Goal: Task Accomplishment & Management: Manage account settings

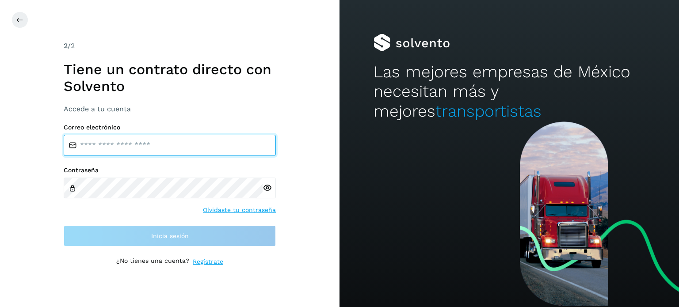
type input "**********"
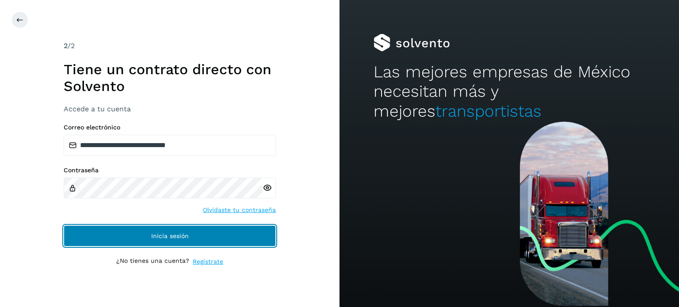
click at [219, 227] on button "Inicia sesión" at bounding box center [170, 235] width 212 height 21
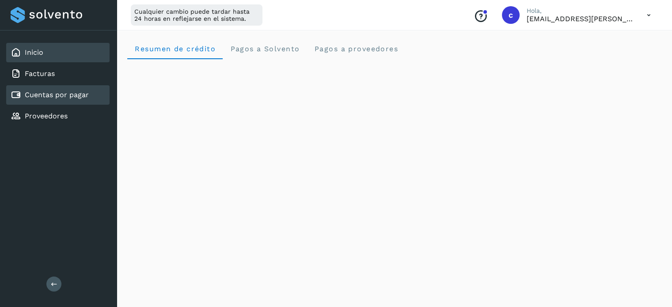
click at [65, 96] on link "Cuentas por pagar" at bounding box center [57, 95] width 64 height 8
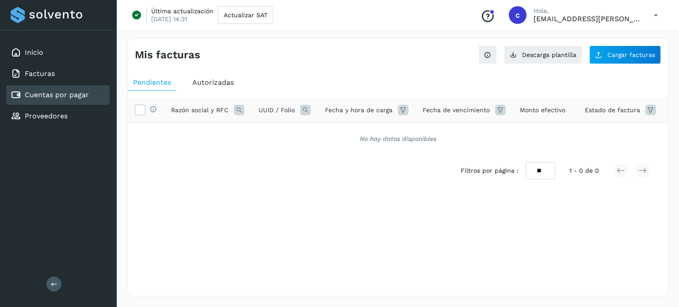
click at [212, 82] on span "Autorizadas" at bounding box center [213, 82] width 42 height 8
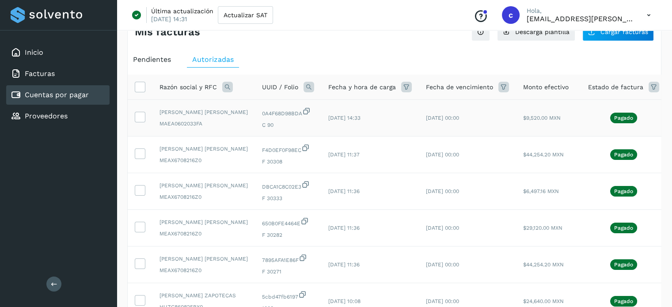
scroll to position [23, 0]
click at [228, 90] on icon at bounding box center [227, 87] width 11 height 11
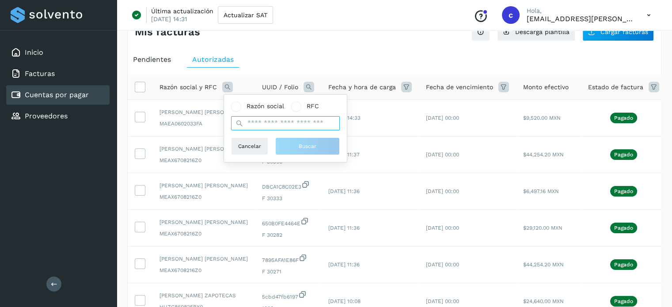
click at [262, 125] on input "text" at bounding box center [285, 123] width 109 height 14
type input "*"
type input "**********"
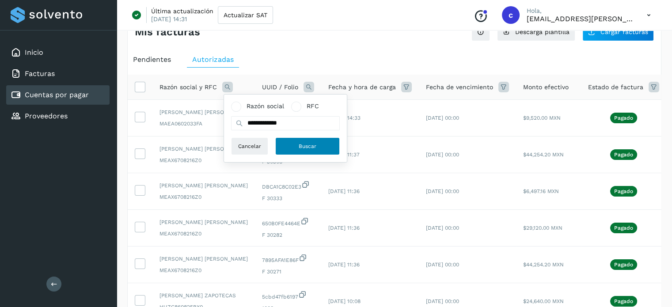
click at [292, 143] on button "Buscar" at bounding box center [307, 146] width 65 height 18
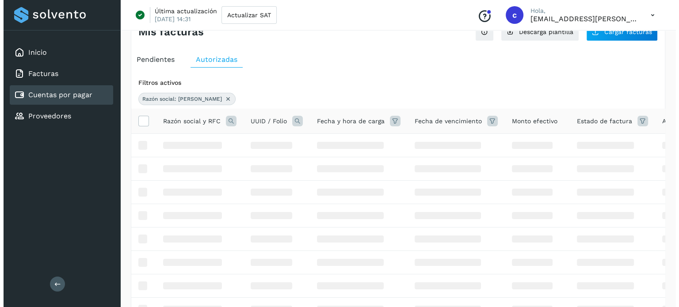
scroll to position [0, 0]
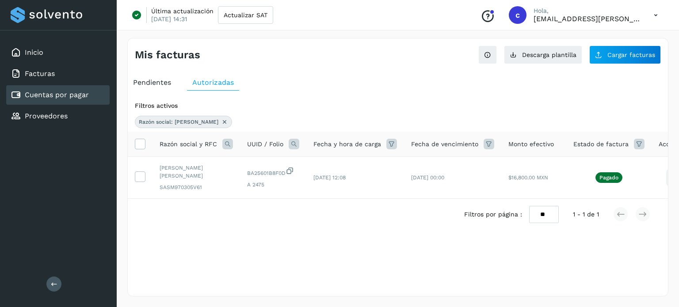
click at [67, 94] on link "Cuentas por pagar" at bounding box center [57, 95] width 64 height 8
click at [141, 86] on div "Pendientes" at bounding box center [152, 83] width 49 height 16
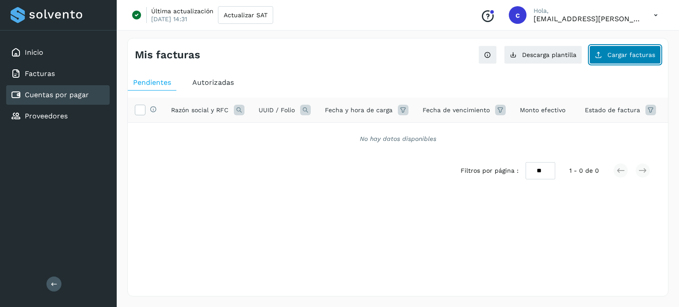
click at [611, 52] on span "Cargar facturas" at bounding box center [631, 55] width 48 height 6
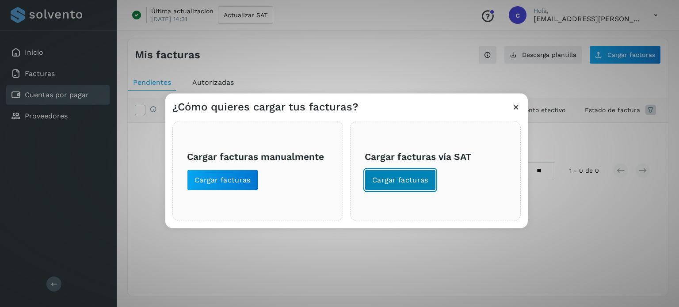
click at [386, 178] on span "Cargar facturas" at bounding box center [400, 180] width 56 height 10
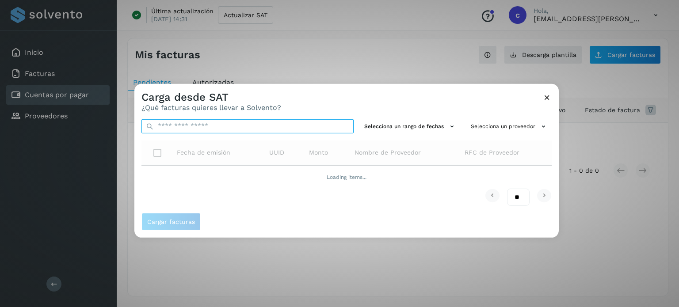
click at [266, 129] on input "text" at bounding box center [247, 126] width 212 height 14
paste input "**********"
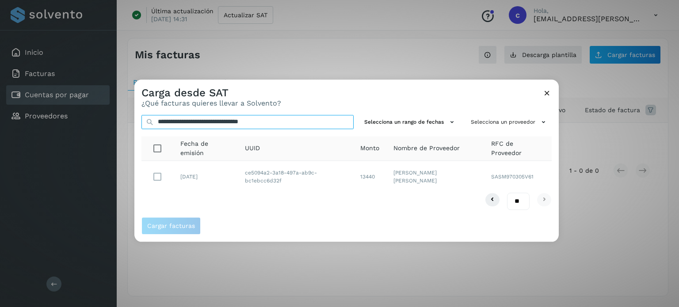
type input "**********"
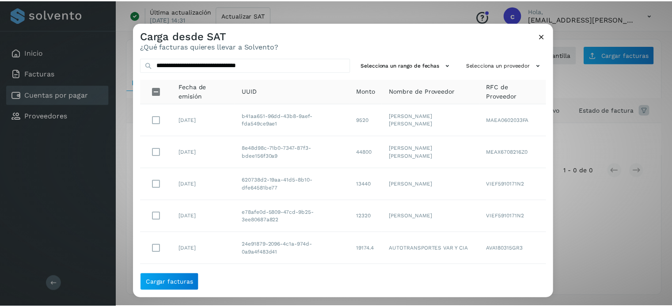
scroll to position [175, 0]
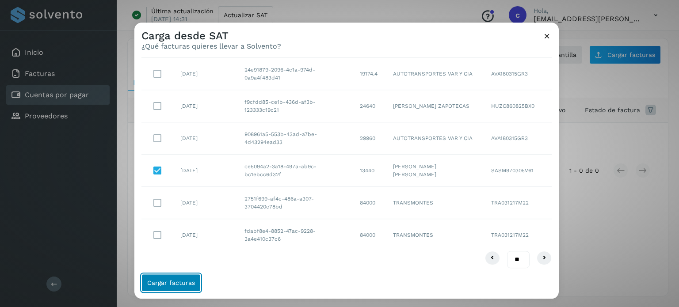
click at [176, 277] on button "Cargar facturas" at bounding box center [170, 283] width 59 height 18
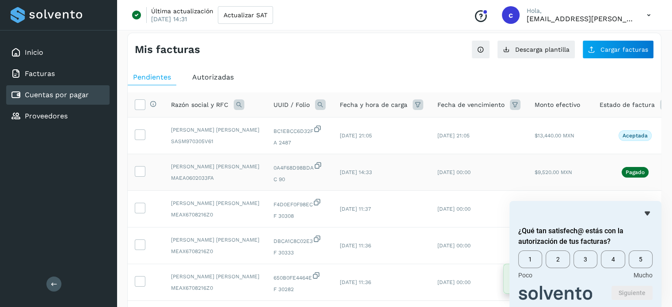
scroll to position [4, 0]
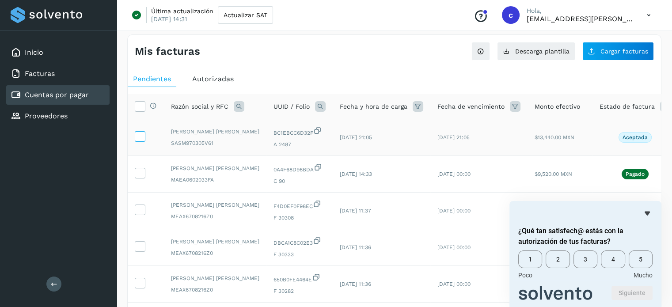
click at [144, 141] on label at bounding box center [140, 136] width 11 height 11
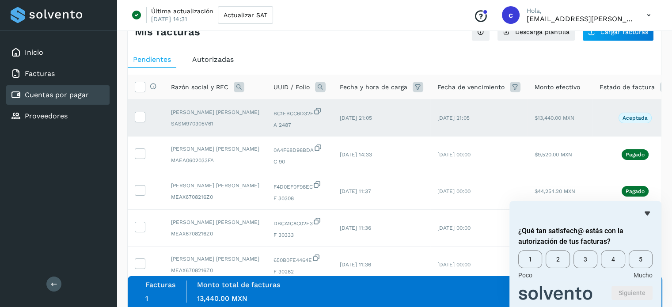
scroll to position [24, 0]
click at [644, 214] on icon "Ocultar encuesta" at bounding box center [647, 213] width 11 height 11
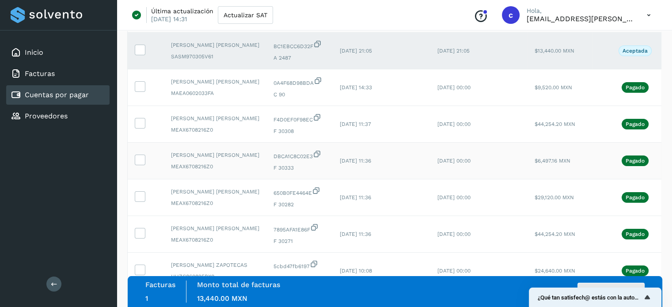
scroll to position [92, 0]
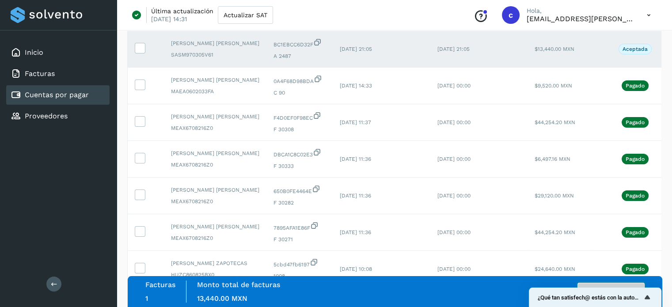
click at [610, 283] on button "Autorizar facturas" at bounding box center [611, 292] width 67 height 18
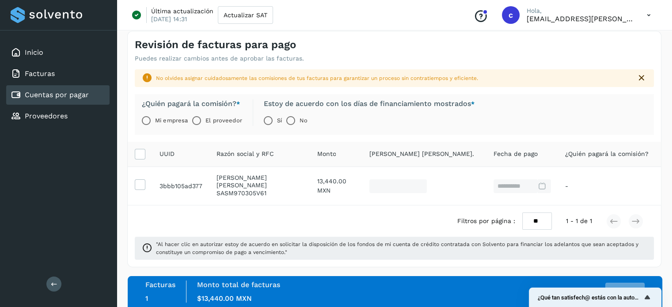
scroll to position [12, 0]
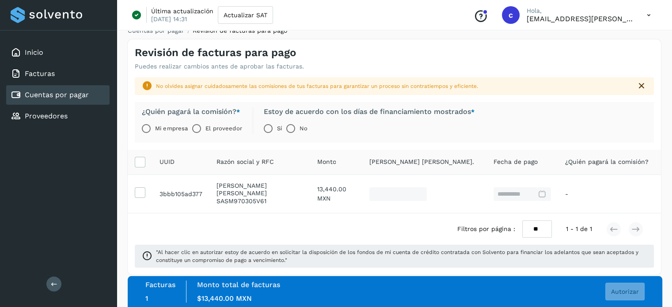
click at [215, 127] on label "El proveedor" at bounding box center [223, 129] width 36 height 18
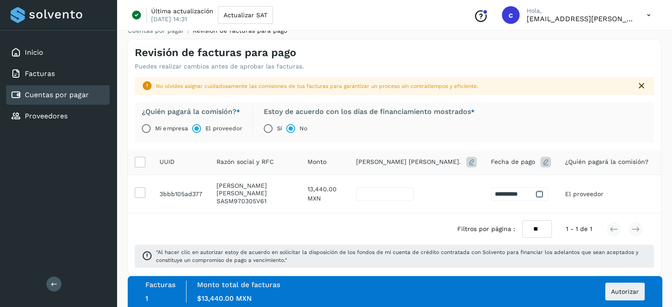
click at [316, 111] on label "Estoy de acuerdo con los [PERSON_NAME] de financiamiento mostrados *" at bounding box center [369, 111] width 211 height 9
click at [616, 289] on span "Autorizar" at bounding box center [625, 292] width 28 height 6
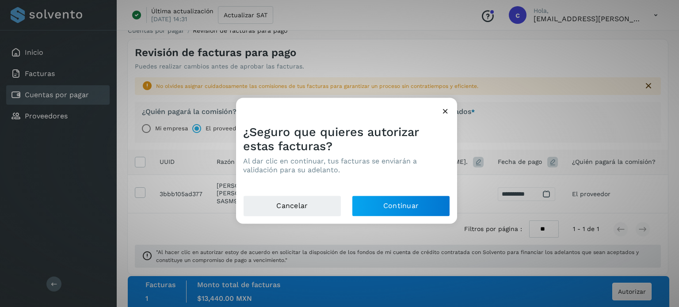
click at [351, 209] on div "Cancelar Continuar" at bounding box center [346, 209] width 221 height 28
click at [364, 204] on button "Continuar" at bounding box center [401, 205] width 98 height 21
